Goal: Check status: Check status

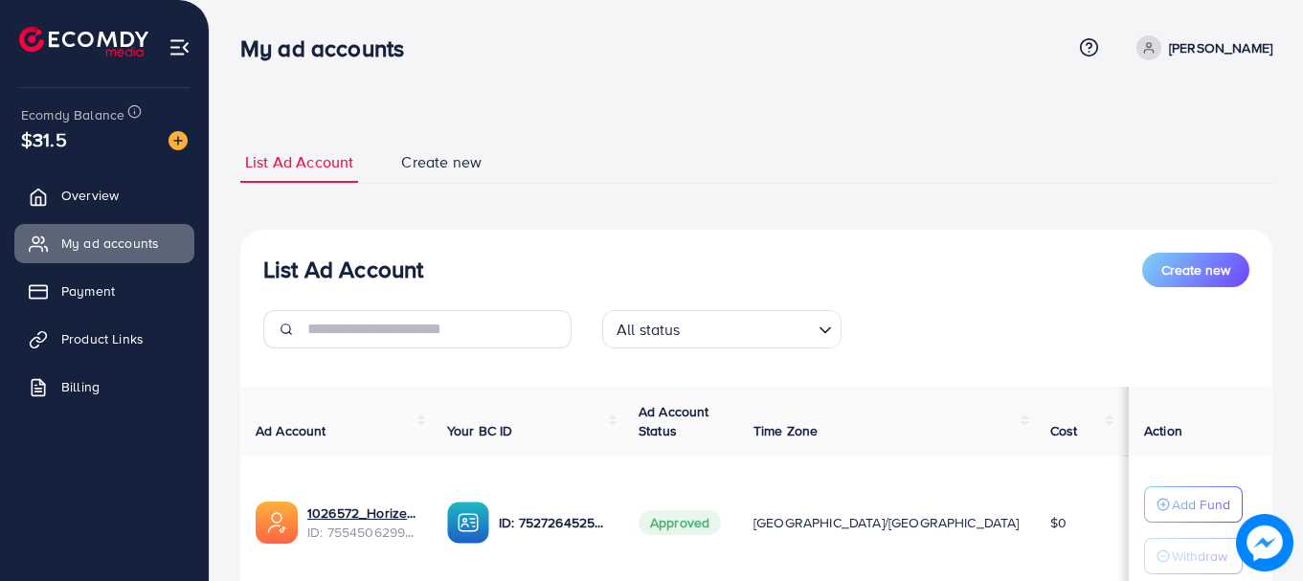
scroll to position [282, 0]
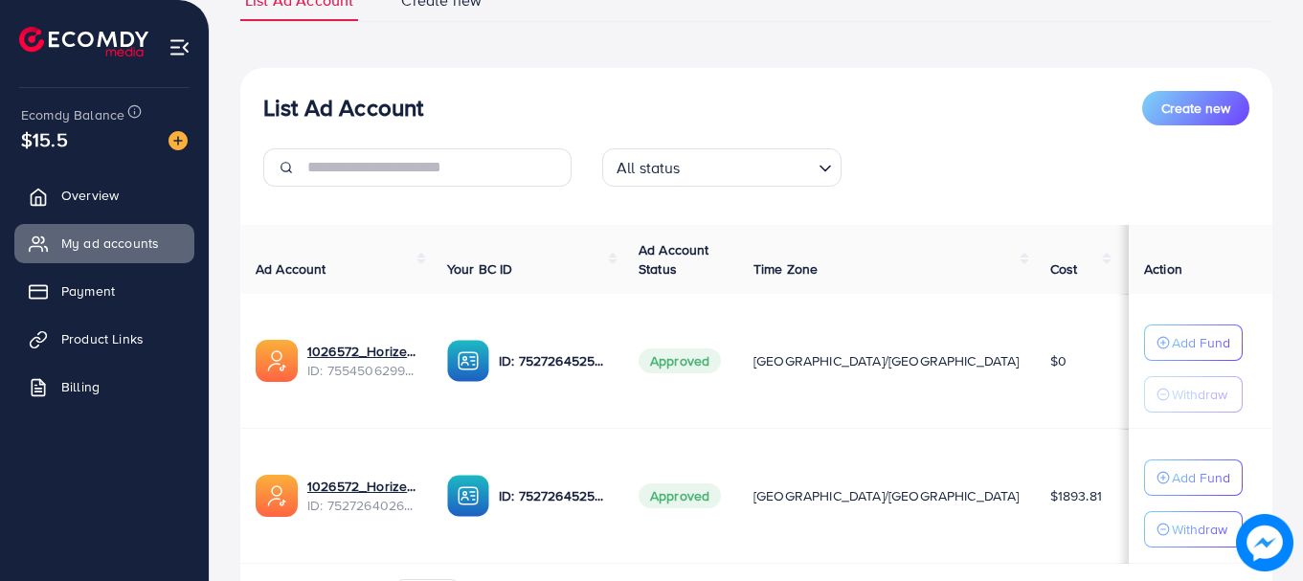
scroll to position [282, 0]
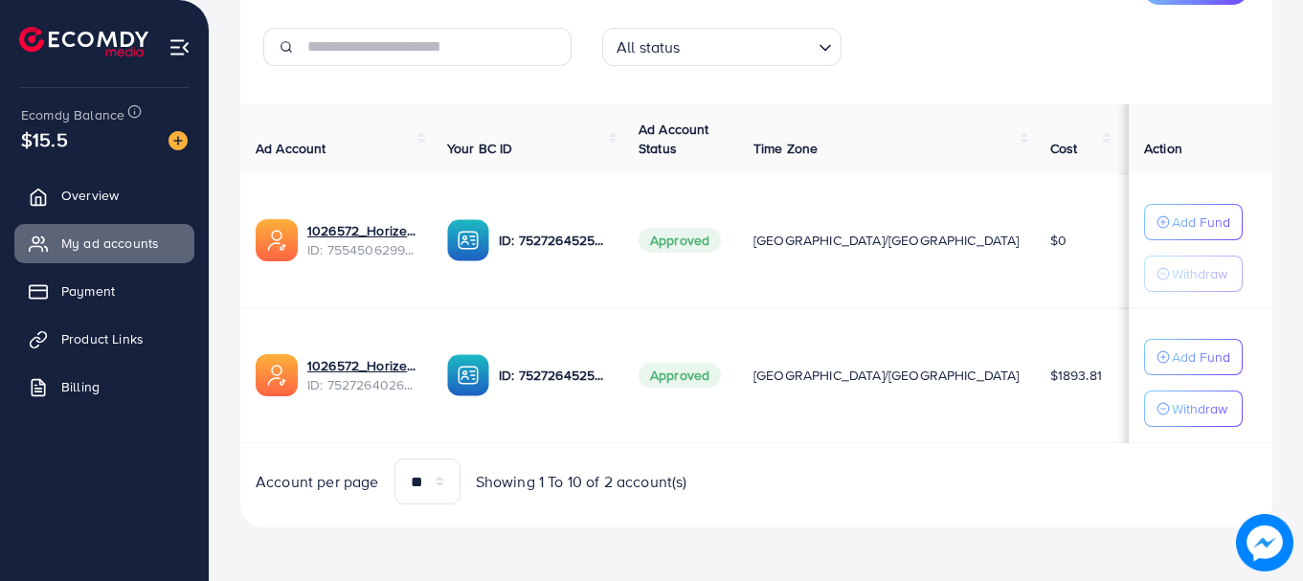
click at [1117, 384] on td "$11.73" at bounding box center [1157, 375] width 81 height 135
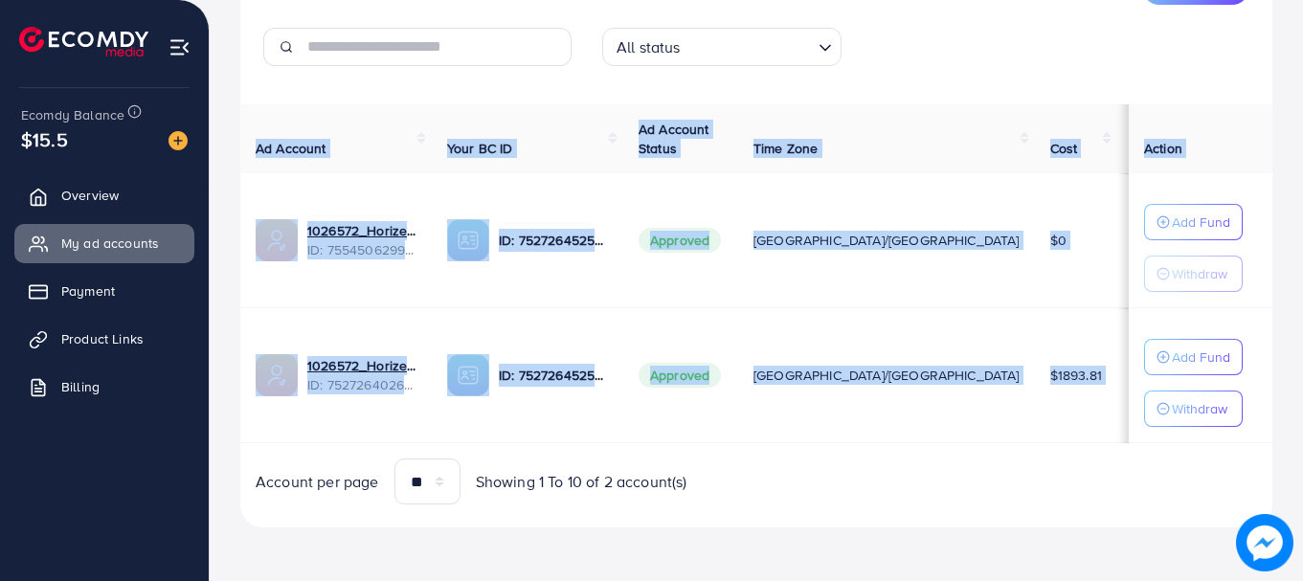
click at [1117, 384] on td "$11.73" at bounding box center [1157, 375] width 81 height 135
click at [1132, 384] on span "$11.73" at bounding box center [1149, 375] width 34 height 19
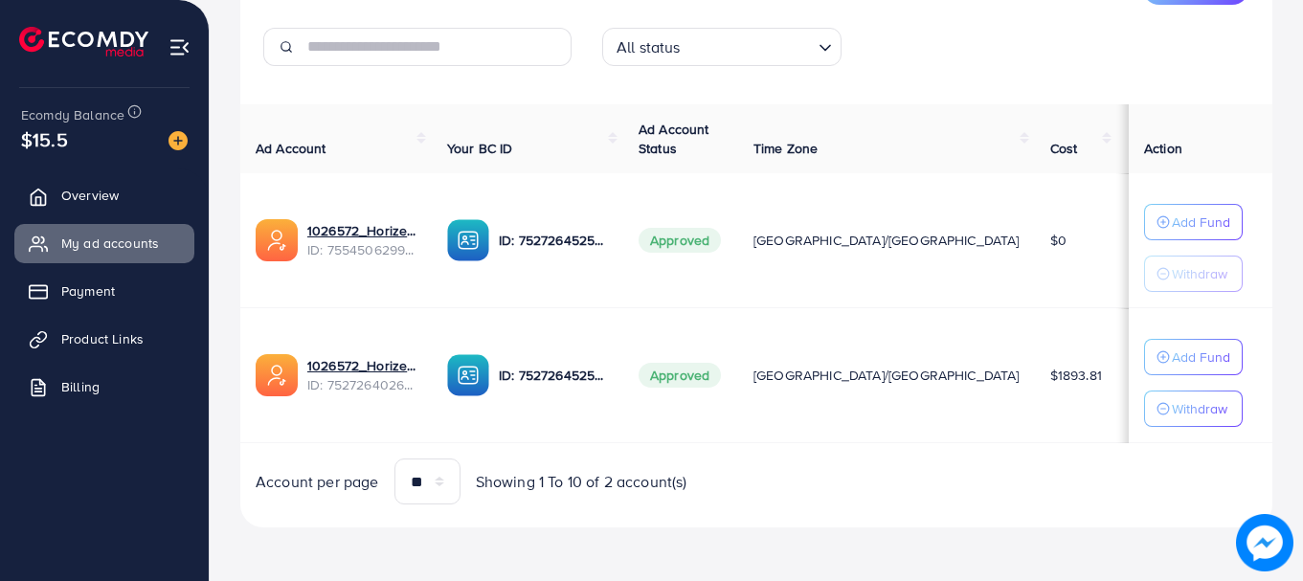
click at [1132, 384] on span "$11.73" at bounding box center [1149, 375] width 34 height 19
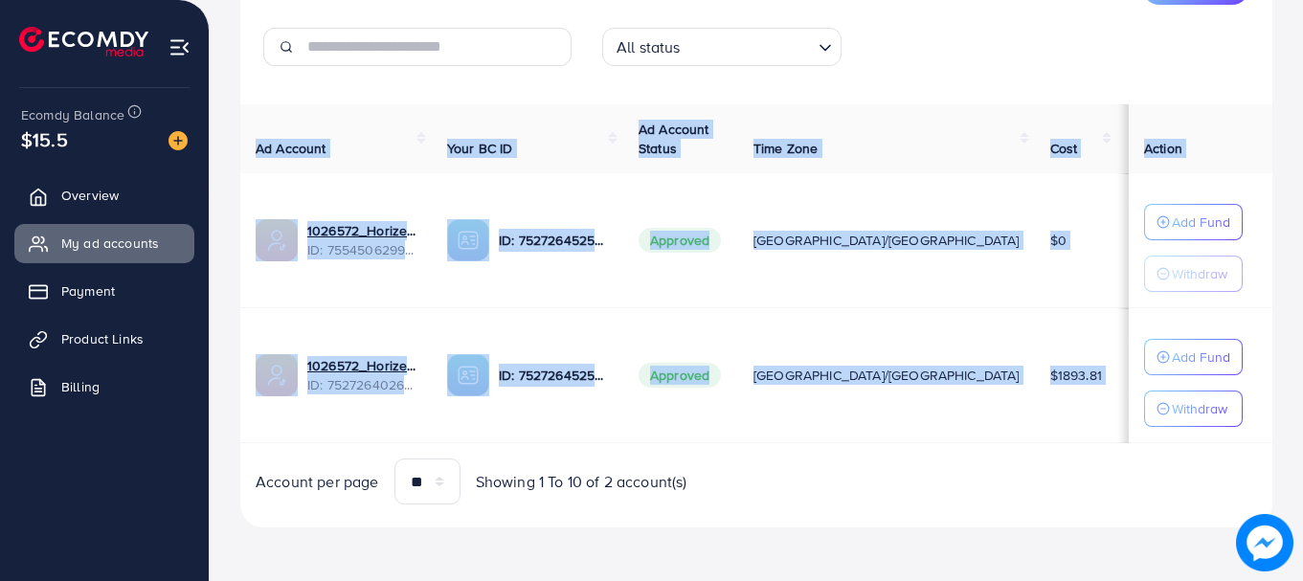
click at [1132, 378] on span "$11.73" at bounding box center [1149, 375] width 34 height 19
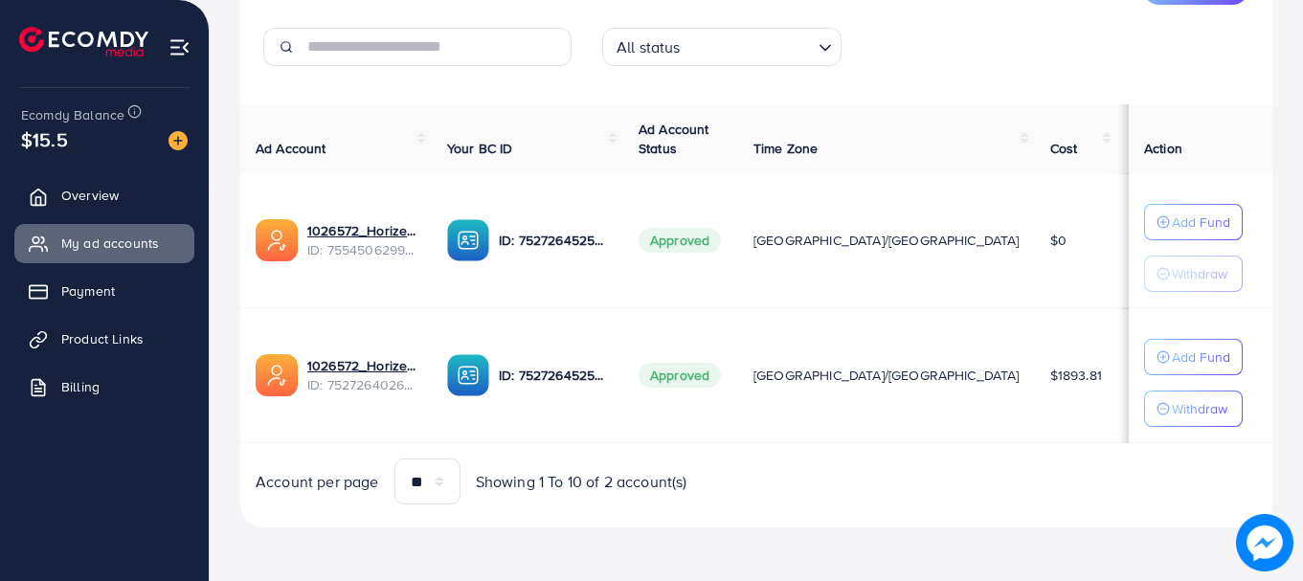
click at [1035, 377] on td "$1893.81" at bounding box center [1076, 375] width 82 height 135
click at [1050, 377] on span "$1893.81" at bounding box center [1076, 375] width 52 height 19
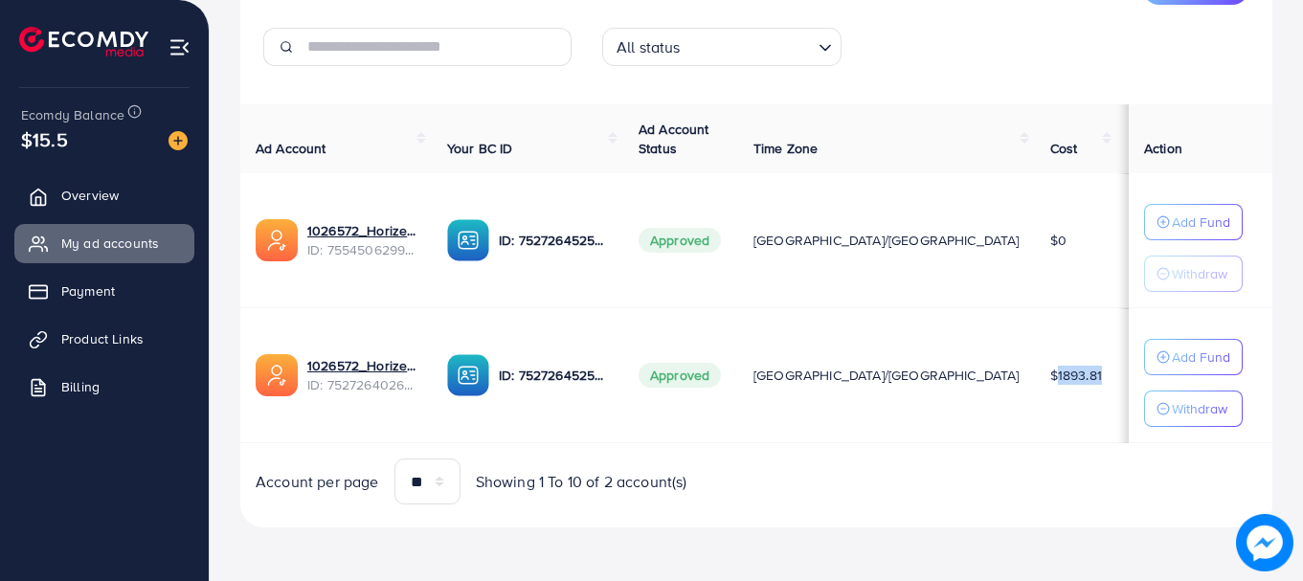
click at [1050, 377] on span "$1893.81" at bounding box center [1076, 375] width 52 height 19
click at [1146, 384] on div "Add Fund Withdraw" at bounding box center [1193, 383] width 99 height 88
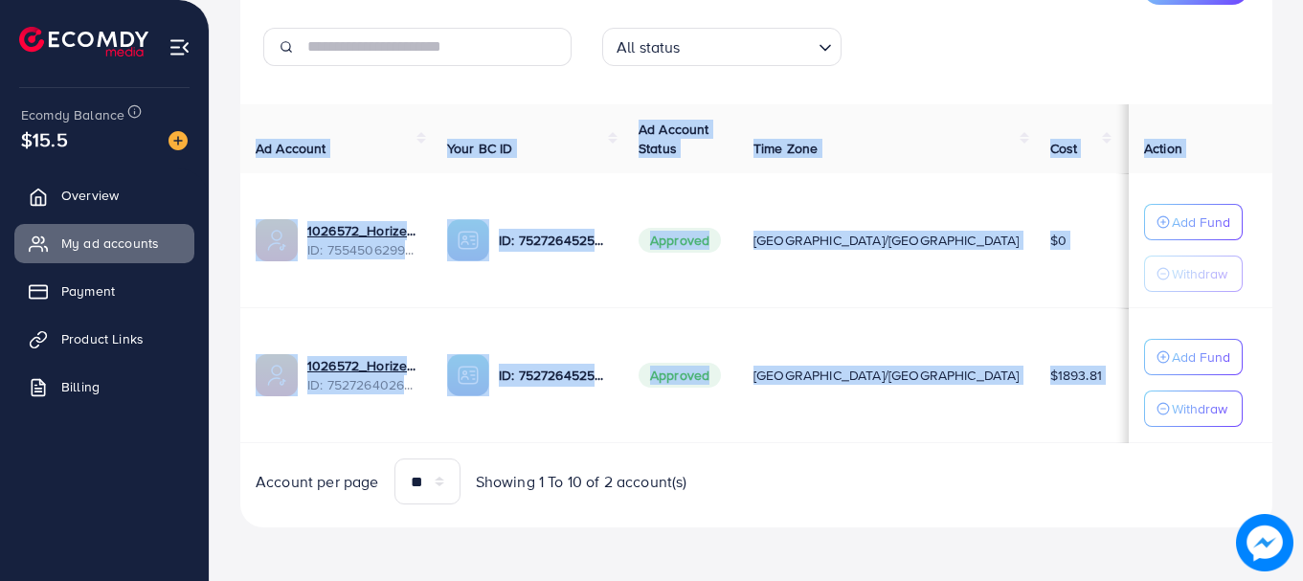
click at [1146, 384] on div "Add Fund Withdraw" at bounding box center [1193, 383] width 99 height 88
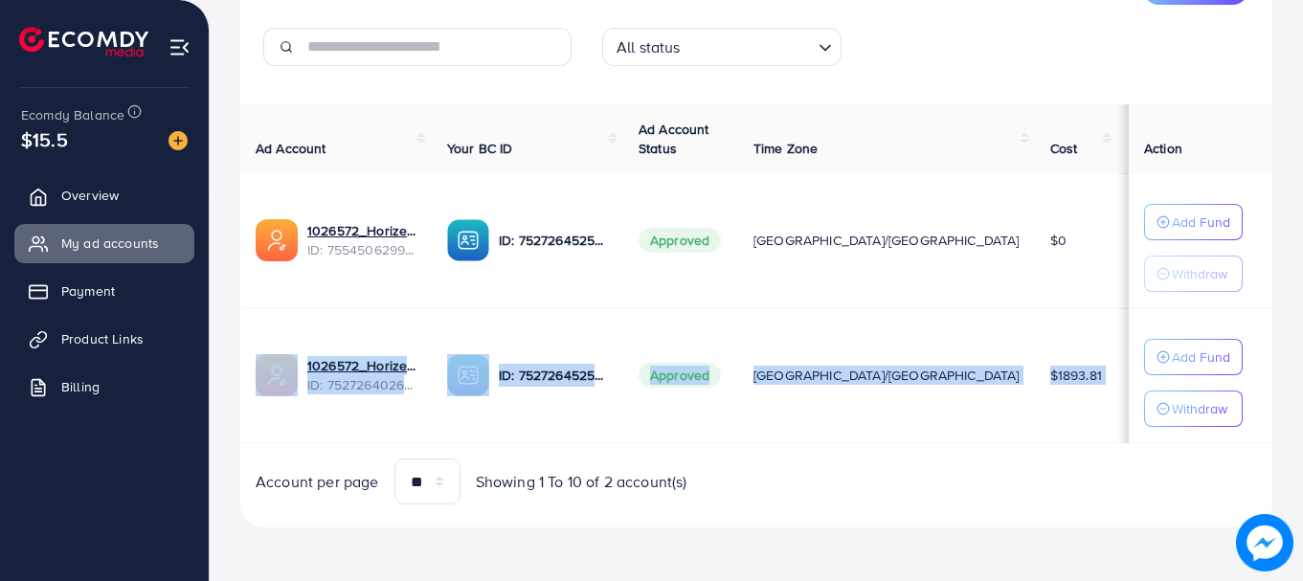
click at [1146, 384] on div "Add Fund Withdraw" at bounding box center [1193, 383] width 99 height 88
click at [1132, 372] on span "$11.73" at bounding box center [1149, 375] width 34 height 19
click at [1035, 362] on td "$1893.81" at bounding box center [1076, 375] width 82 height 135
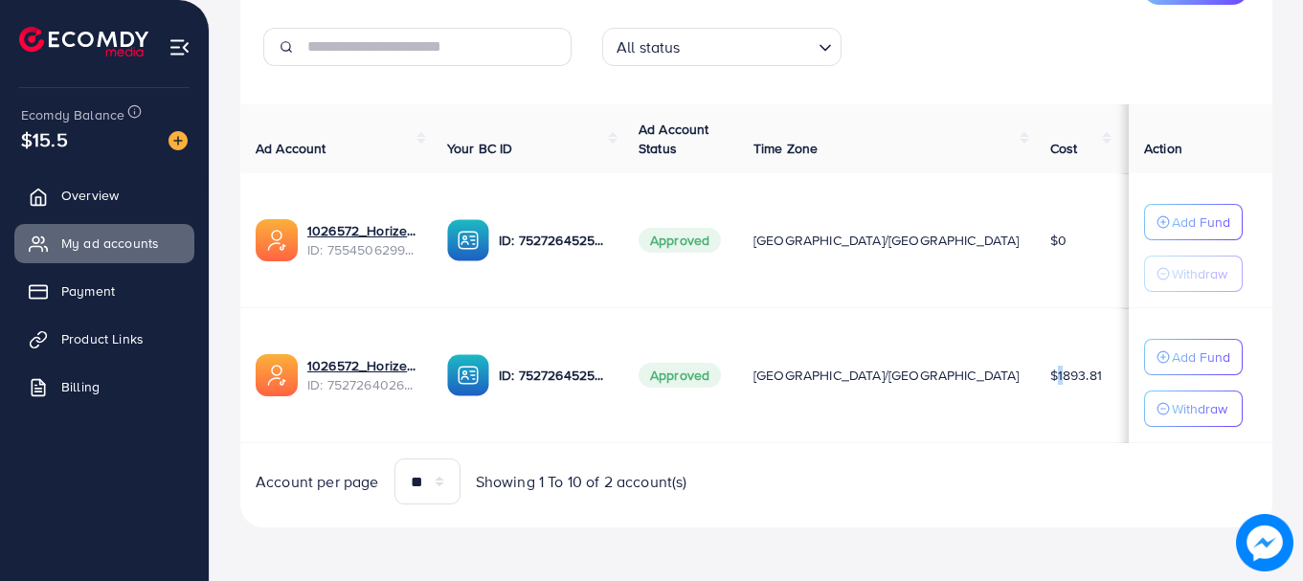
click at [1035, 362] on td "$1893.81" at bounding box center [1076, 375] width 82 height 135
click at [863, 365] on td "[GEOGRAPHIC_DATA]/[GEOGRAPHIC_DATA]" at bounding box center [886, 375] width 297 height 135
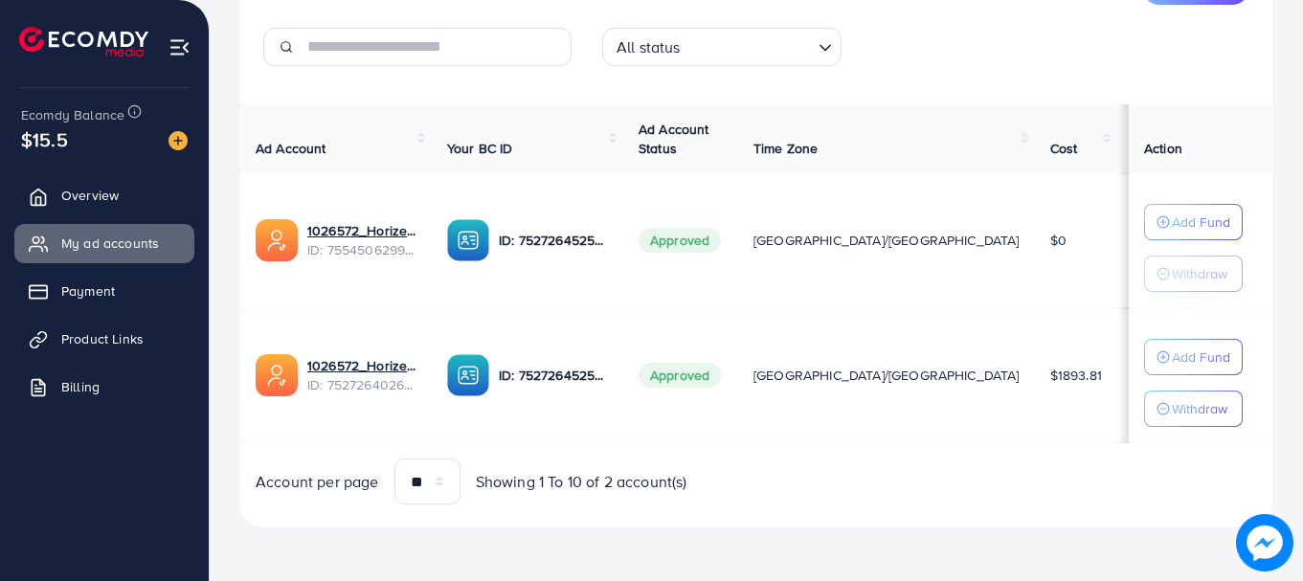
click at [721, 370] on span "Approved" at bounding box center [679, 375] width 82 height 25
click at [738, 220] on td "Approved" at bounding box center [680, 240] width 115 height 135
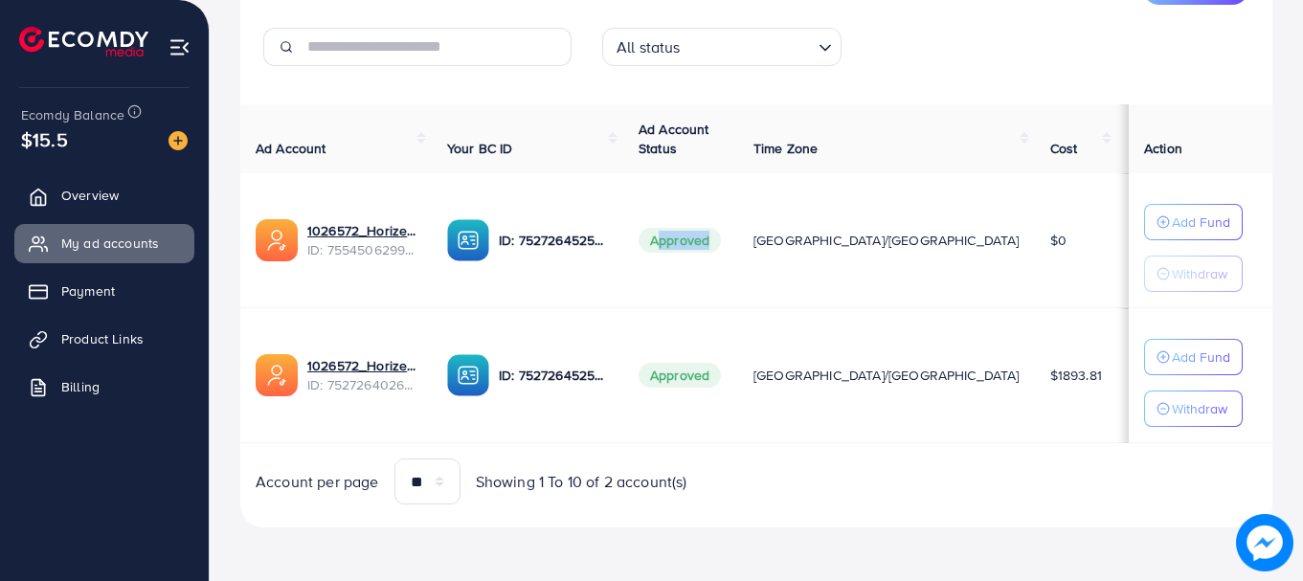
click at [738, 220] on td "Approved" at bounding box center [680, 240] width 115 height 135
click at [807, 257] on td "[GEOGRAPHIC_DATA]/[GEOGRAPHIC_DATA]" at bounding box center [886, 240] width 297 height 135
click at [817, 253] on td "[GEOGRAPHIC_DATA]/[GEOGRAPHIC_DATA]" at bounding box center [886, 240] width 297 height 135
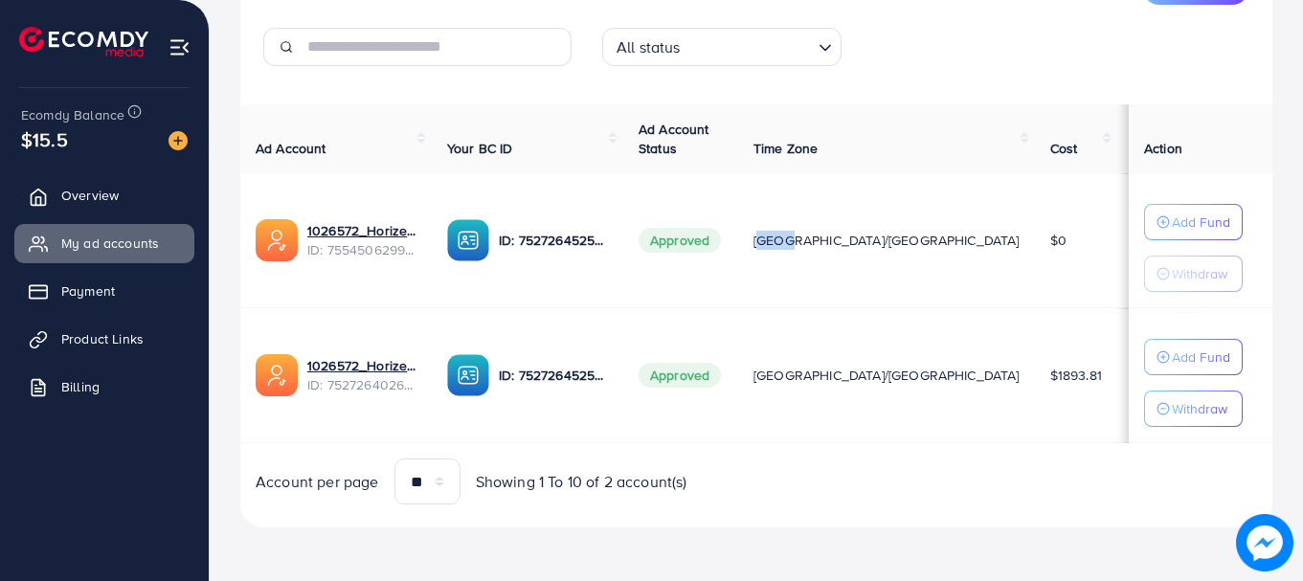
click at [817, 253] on td "[GEOGRAPHIC_DATA]/[GEOGRAPHIC_DATA]" at bounding box center [886, 240] width 297 height 135
click at [1035, 252] on td "$0" at bounding box center [1076, 240] width 82 height 135
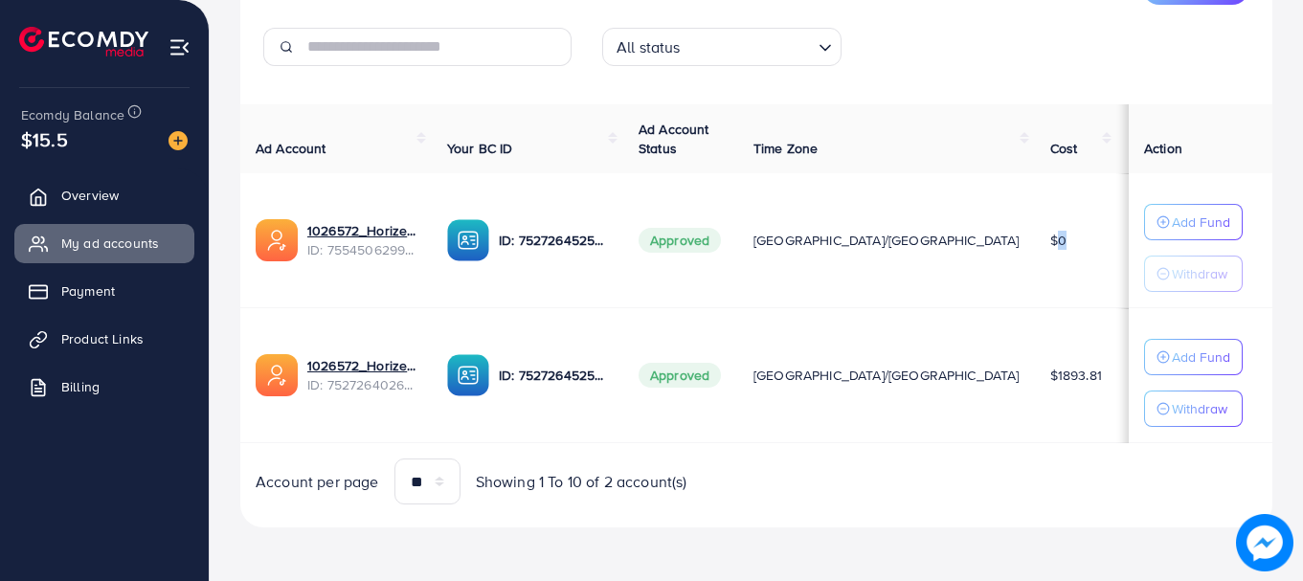
click at [1035, 252] on td "$0" at bounding box center [1076, 240] width 82 height 135
click at [886, 245] on span "[GEOGRAPHIC_DATA]/[GEOGRAPHIC_DATA]" at bounding box center [886, 240] width 266 height 19
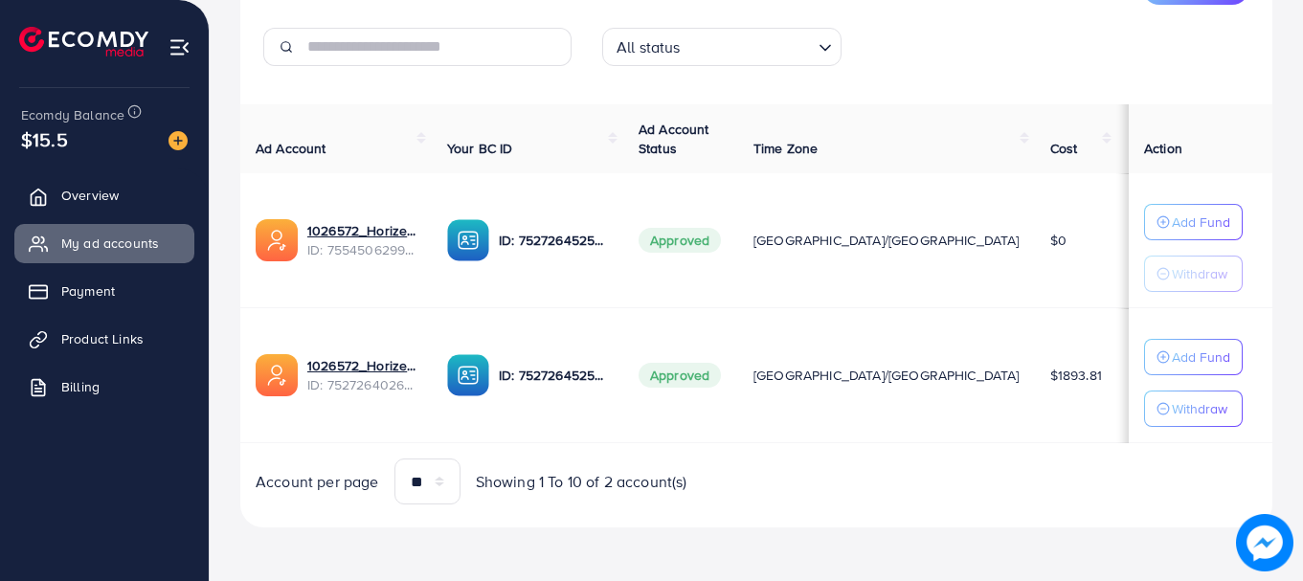
click at [865, 241] on span "[GEOGRAPHIC_DATA]/[GEOGRAPHIC_DATA]" at bounding box center [886, 240] width 266 height 19
click at [843, 244] on span "[GEOGRAPHIC_DATA]/[GEOGRAPHIC_DATA]" at bounding box center [886, 240] width 266 height 19
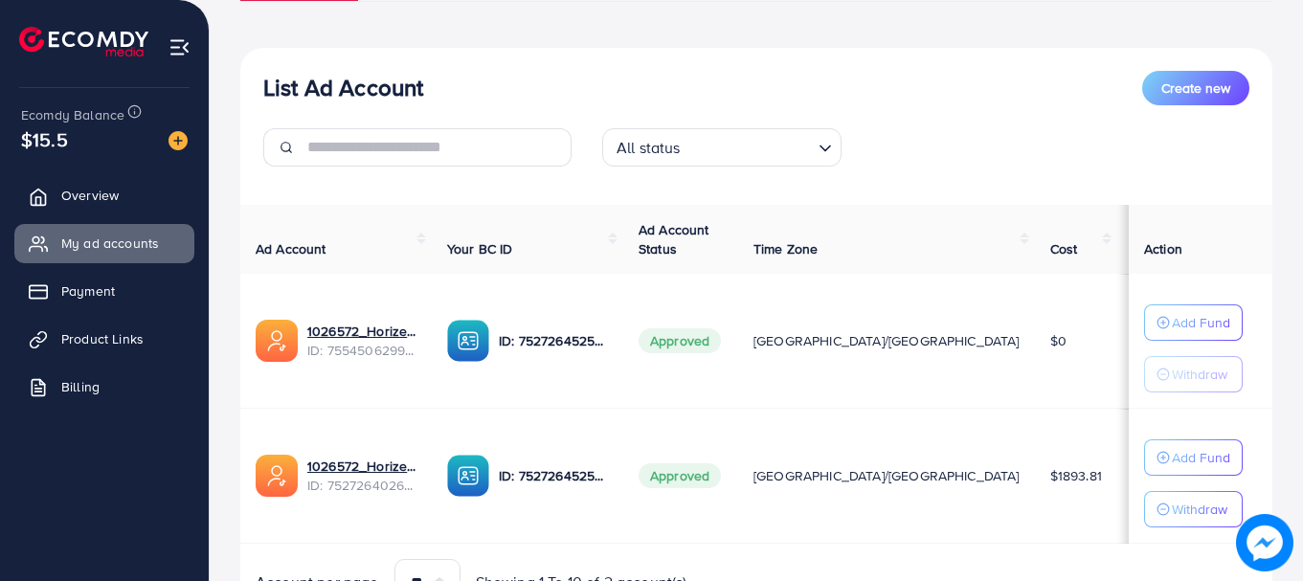
scroll to position [0, 0]
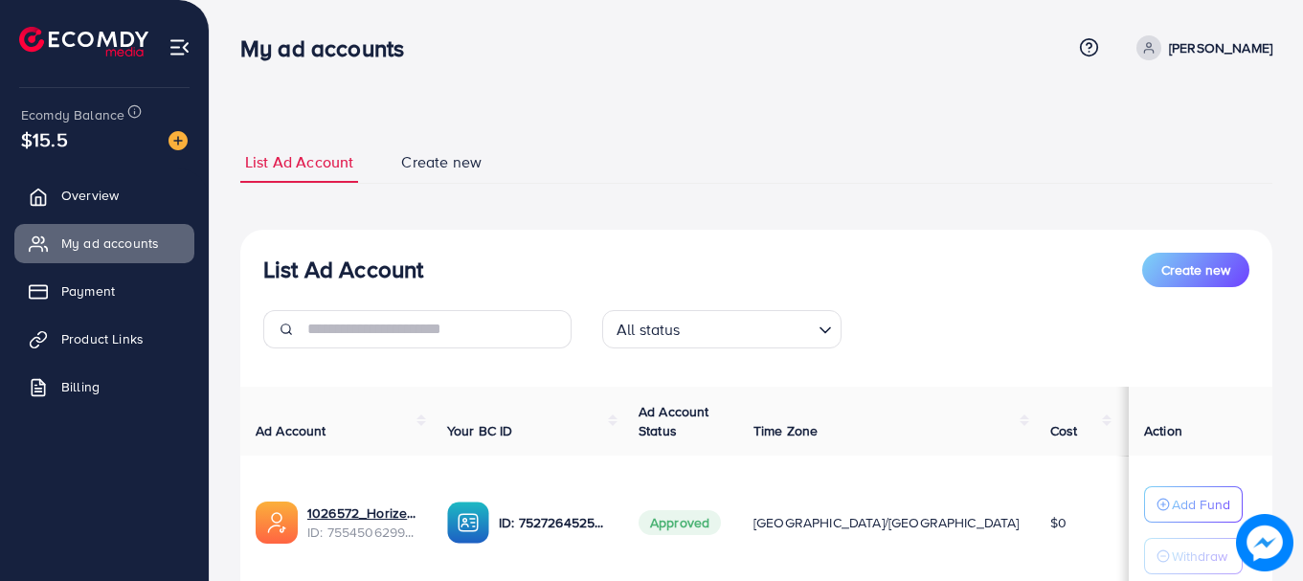
click at [324, 61] on h3 "My ad accounts" at bounding box center [329, 48] width 179 height 28
click at [312, 55] on h3 "My ad accounts" at bounding box center [329, 48] width 179 height 28
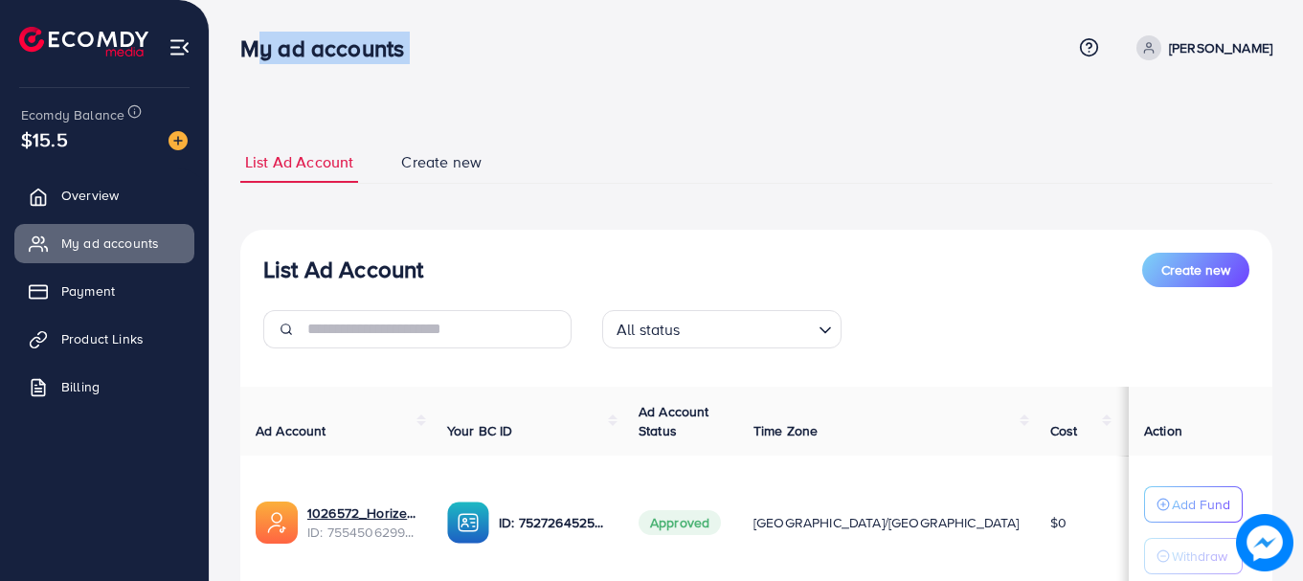
click at [312, 55] on h3 "My ad accounts" at bounding box center [329, 48] width 179 height 28
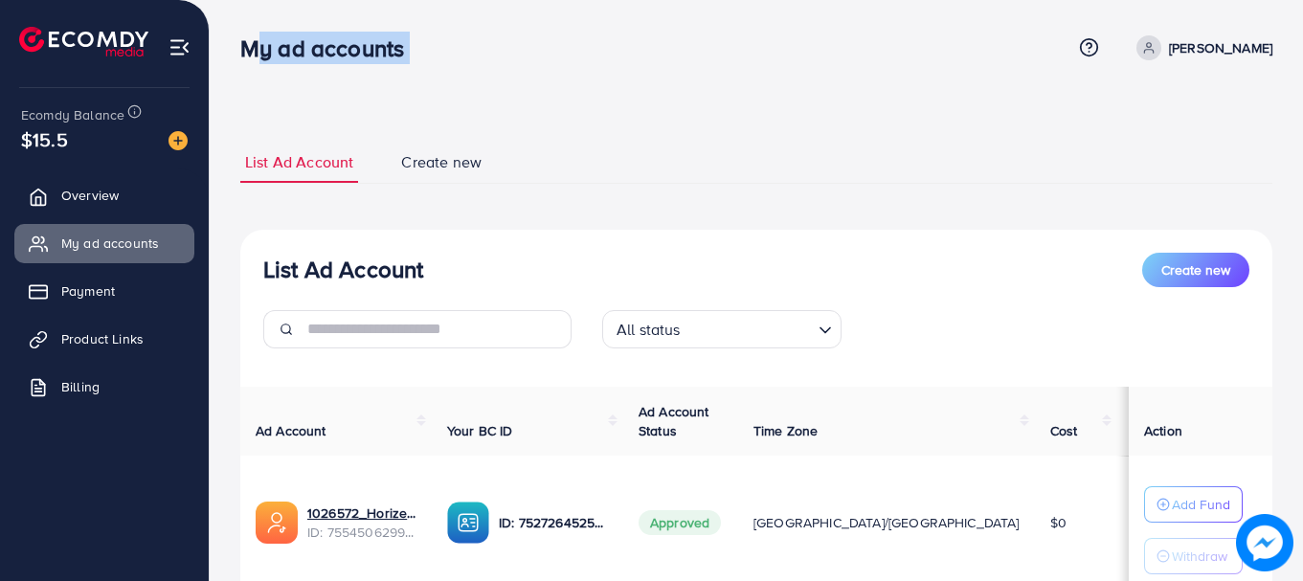
click at [312, 55] on h3 "My ad accounts" at bounding box center [329, 48] width 179 height 28
click at [304, 48] on h3 "My ad accounts" at bounding box center [329, 48] width 179 height 28
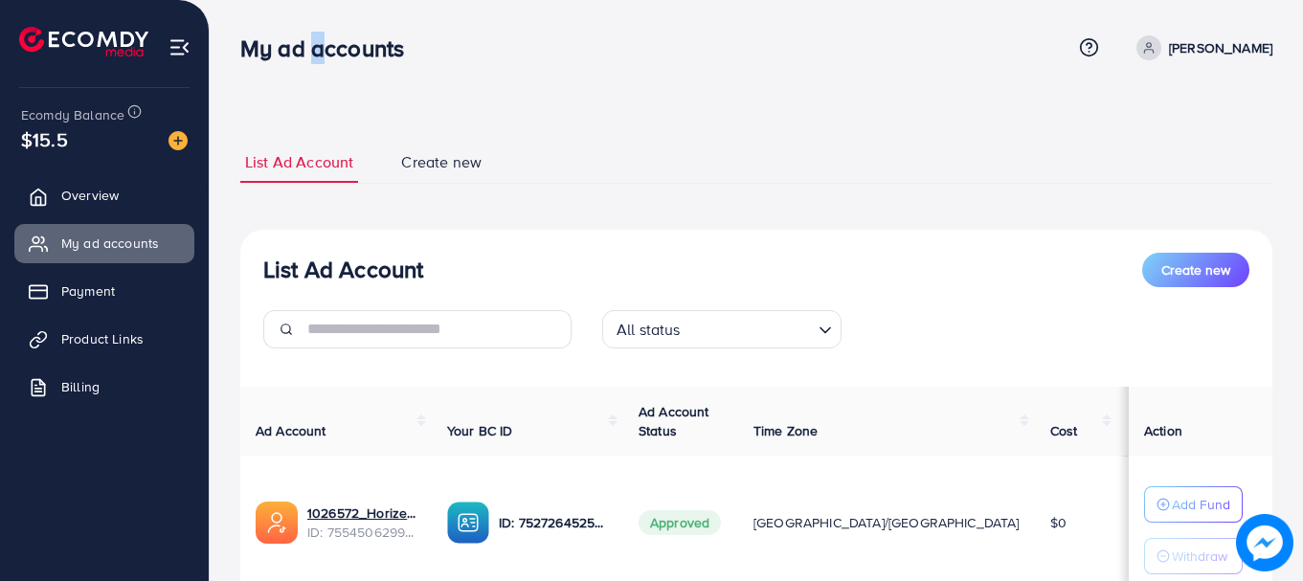
click at [304, 48] on h3 "My ad accounts" at bounding box center [329, 48] width 179 height 28
click at [324, 53] on h3 "My ad accounts" at bounding box center [329, 48] width 179 height 28
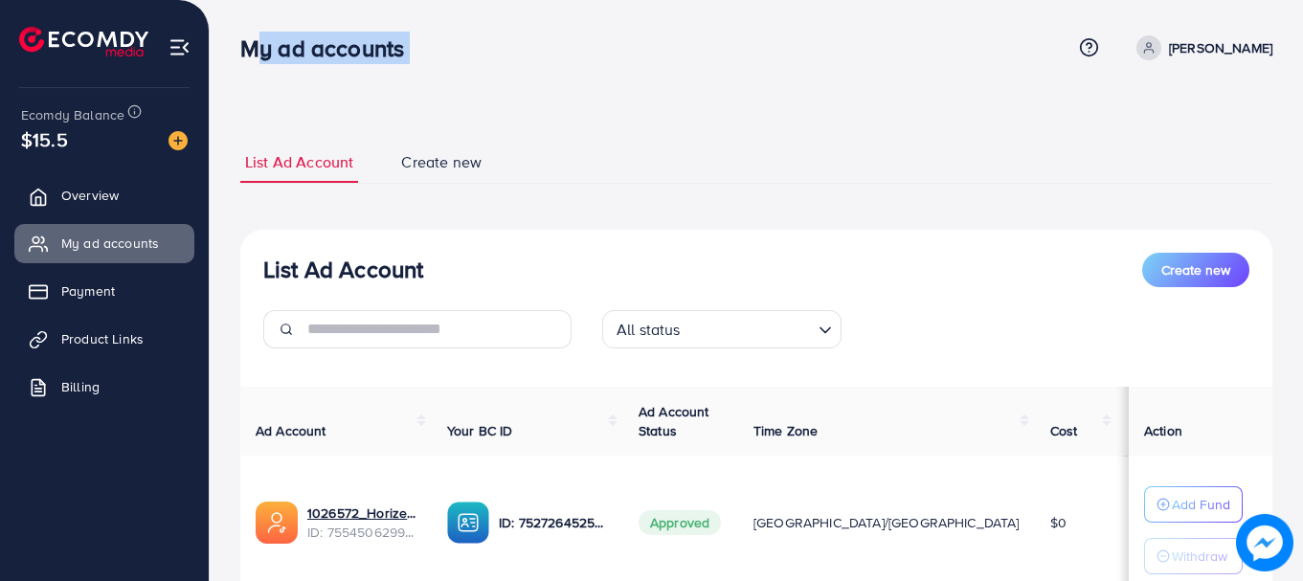
click at [324, 53] on h3 "My ad accounts" at bounding box center [329, 48] width 179 height 28
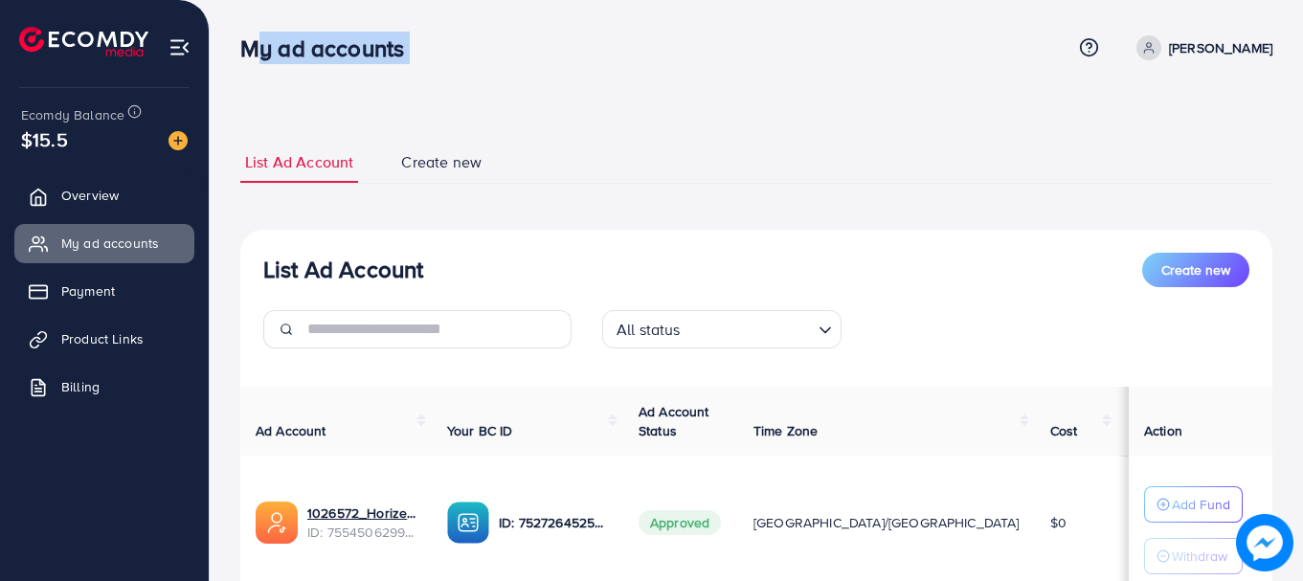
click at [324, 53] on h3 "My ad accounts" at bounding box center [329, 48] width 179 height 28
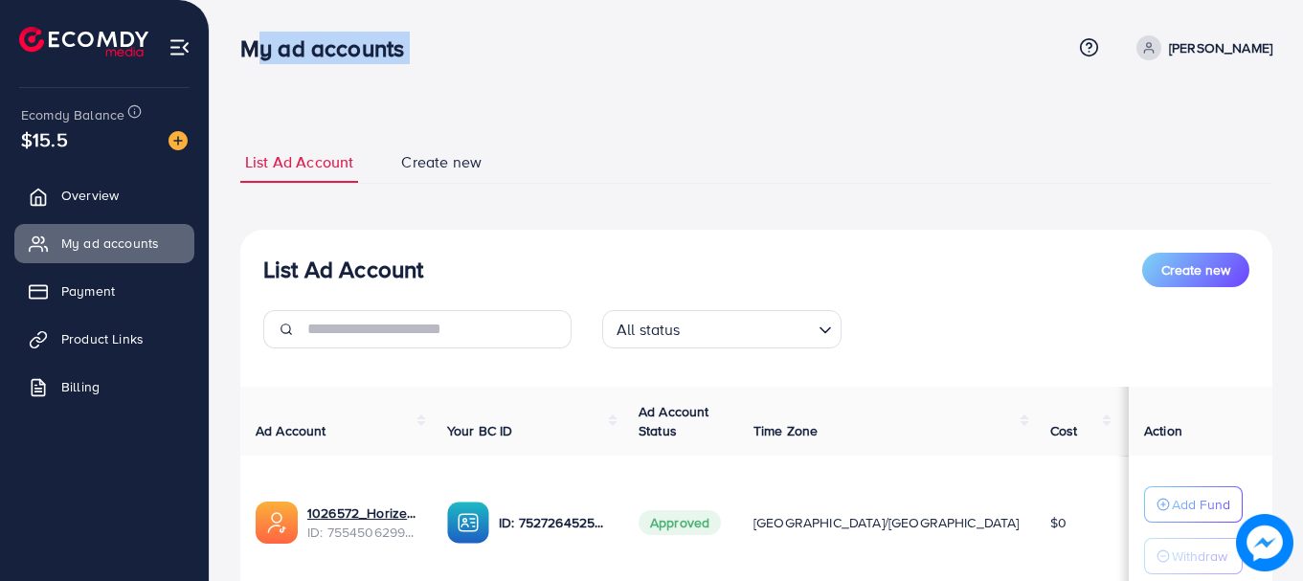
click at [324, 53] on h3 "My ad accounts" at bounding box center [329, 48] width 179 height 28
click at [179, 210] on link "Overview" at bounding box center [104, 195] width 180 height 38
click at [131, 195] on link "Overview" at bounding box center [104, 195] width 180 height 38
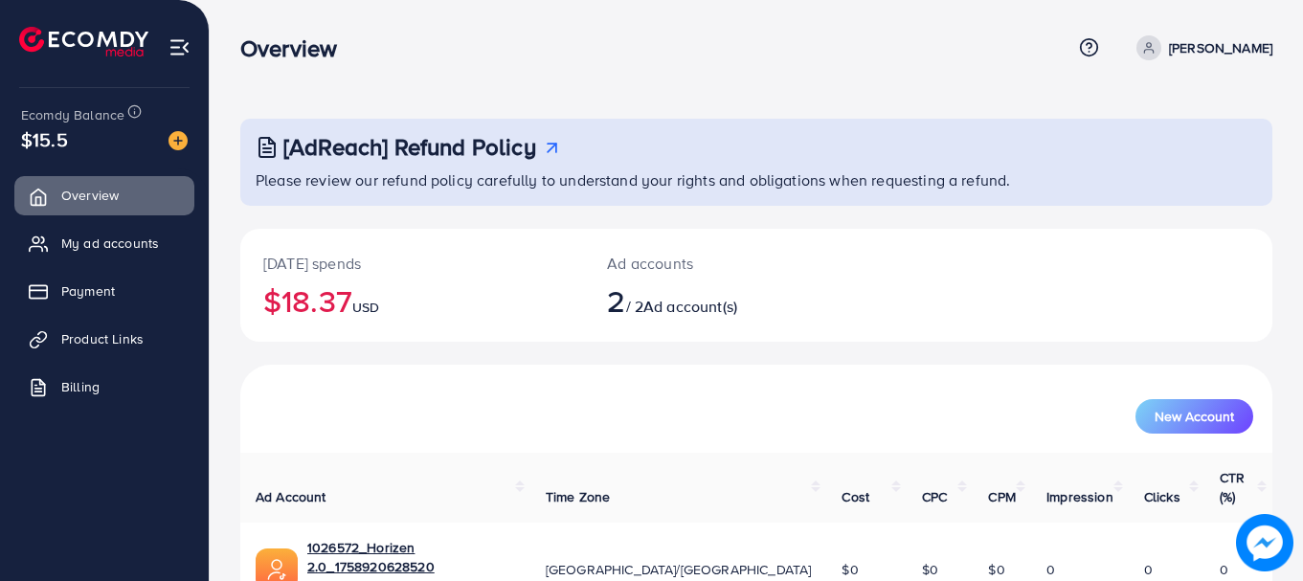
click at [313, 292] on h2 "$18.37 USD" at bounding box center [412, 300] width 298 height 36
